Goal: Find specific page/section: Find specific page/section

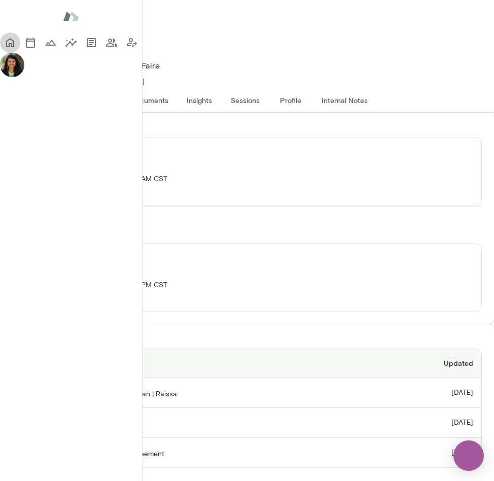
click at [16, 44] on icon "Home" at bounding box center [10, 43] width 12 height 12
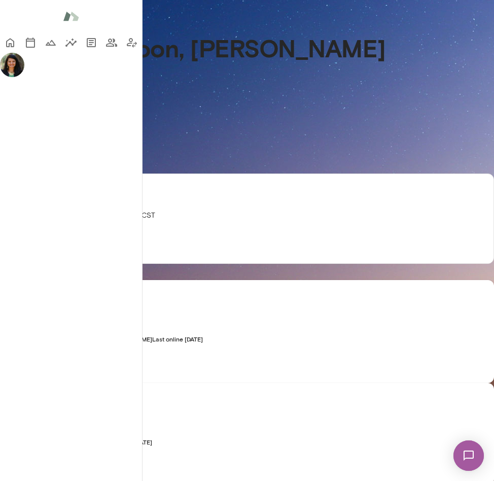
scroll to position [402, 0]
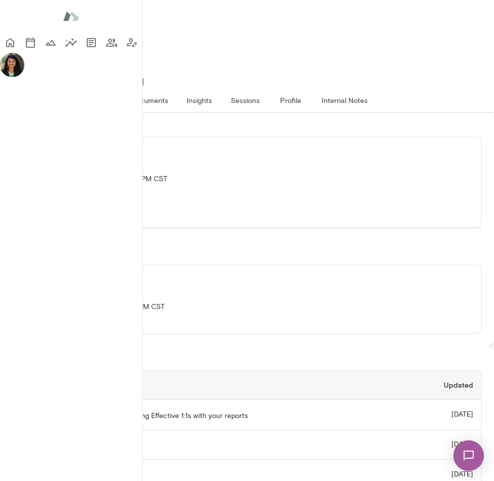
scroll to position [282, 0]
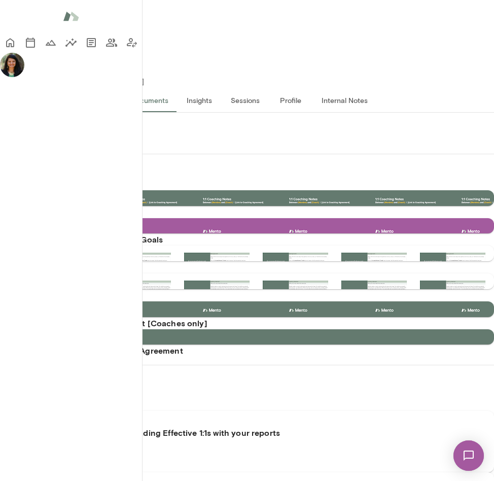
scroll to position [557, 0]
